Goal: Find specific page/section: Find specific page/section

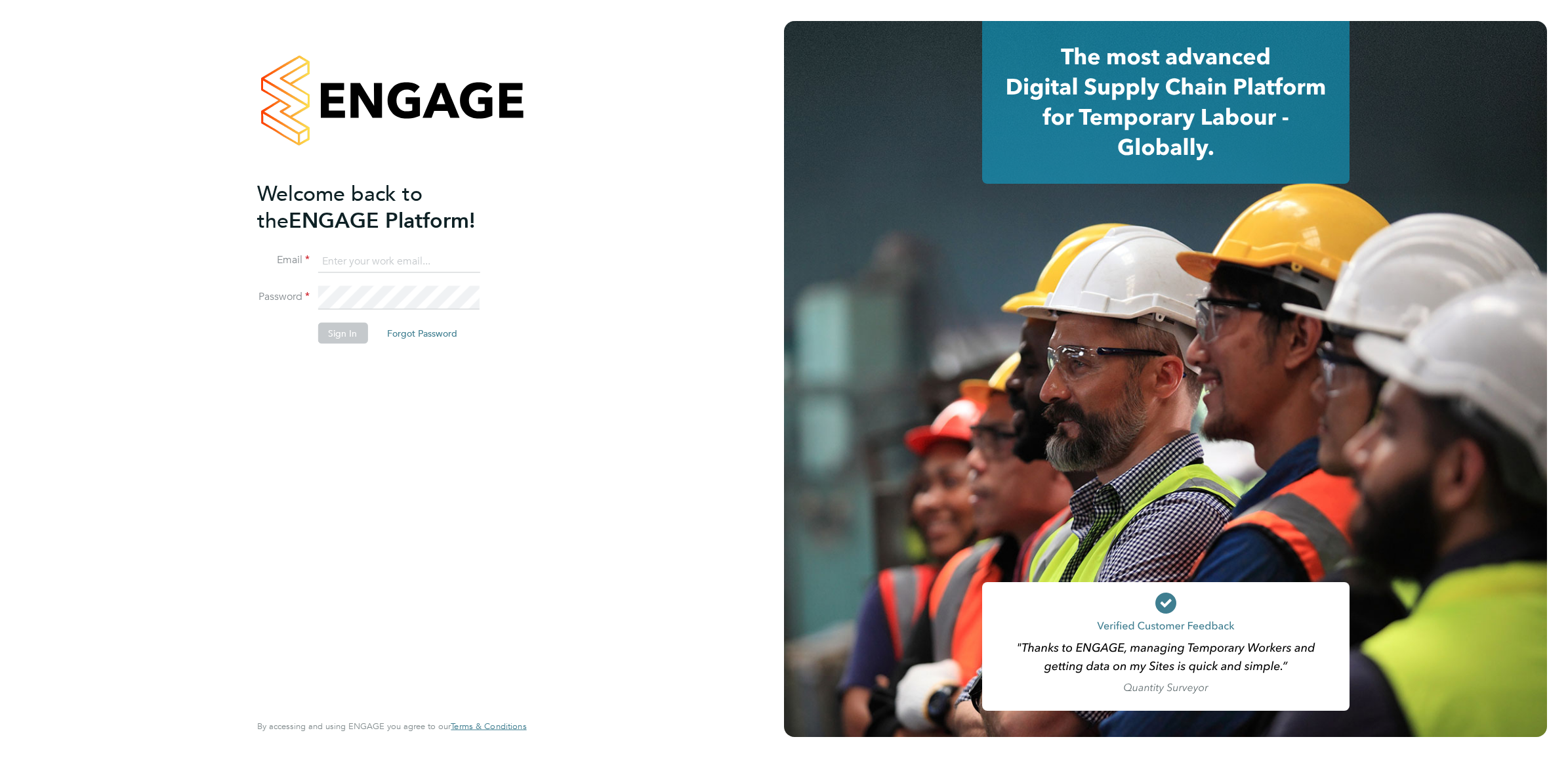
type input "nicola.kelly@konnectrecruit.co.uk"
click at [336, 335] on button "Sign In" at bounding box center [342, 333] width 50 height 21
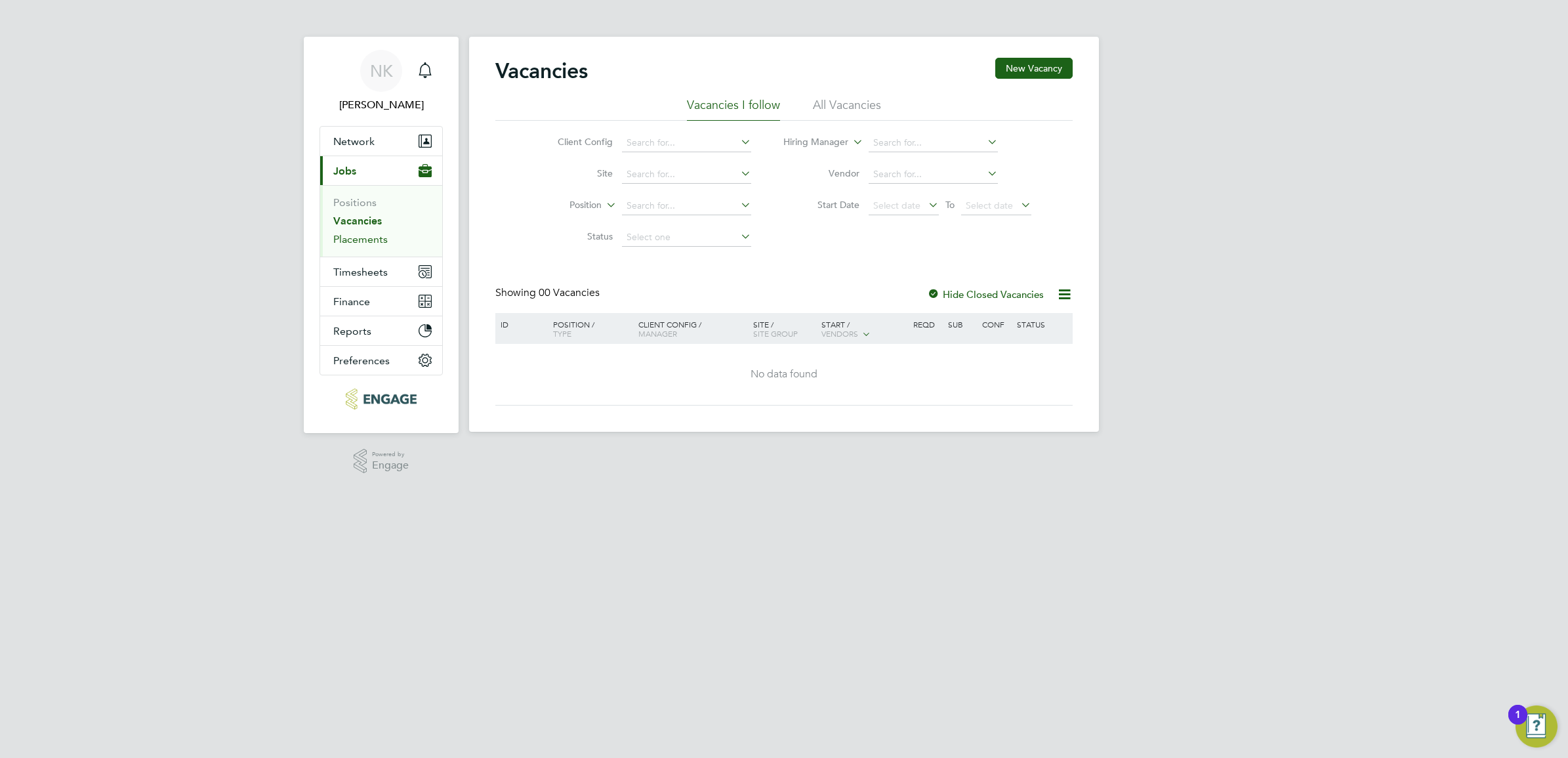
click at [363, 237] on link "Placements" at bounding box center [361, 239] width 55 height 12
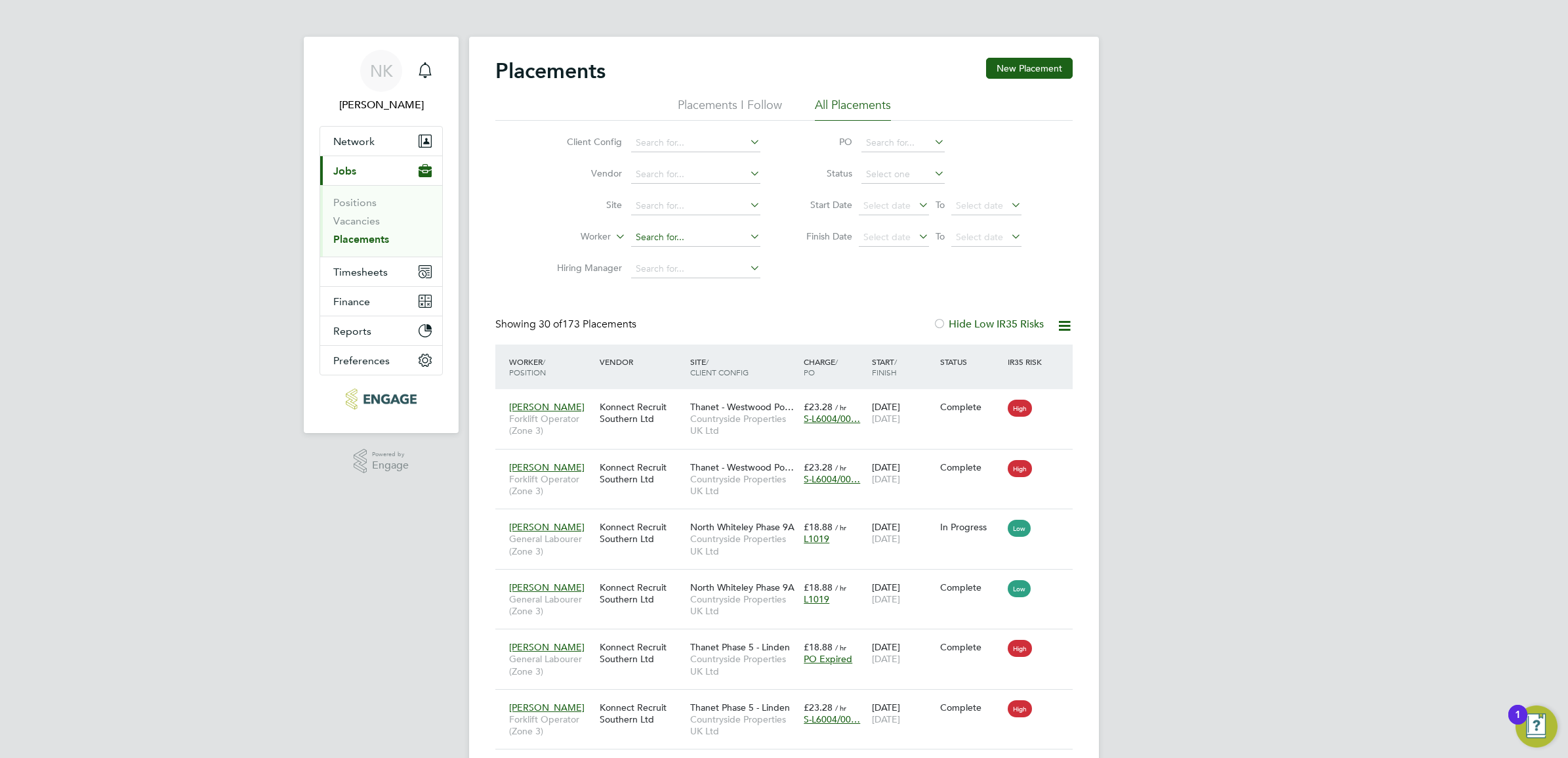
click at [676, 236] on input at bounding box center [696, 237] width 129 height 18
type input "c"
type input "y"
type input "s"
type input "j"
